Goal: Navigation & Orientation: Find specific page/section

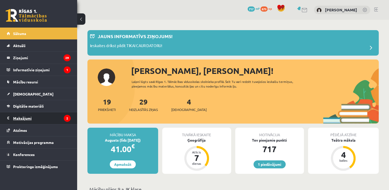
click at [37, 115] on legend "Maksājumi 2" at bounding box center [42, 118] width 58 height 12
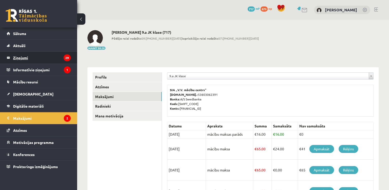
click at [40, 58] on legend "Ziņojumi 29" at bounding box center [42, 58] width 58 height 12
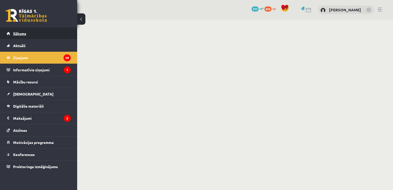
click at [35, 29] on link "Sākums" at bounding box center [39, 34] width 64 height 12
